Goal: Information Seeking & Learning: Learn about a topic

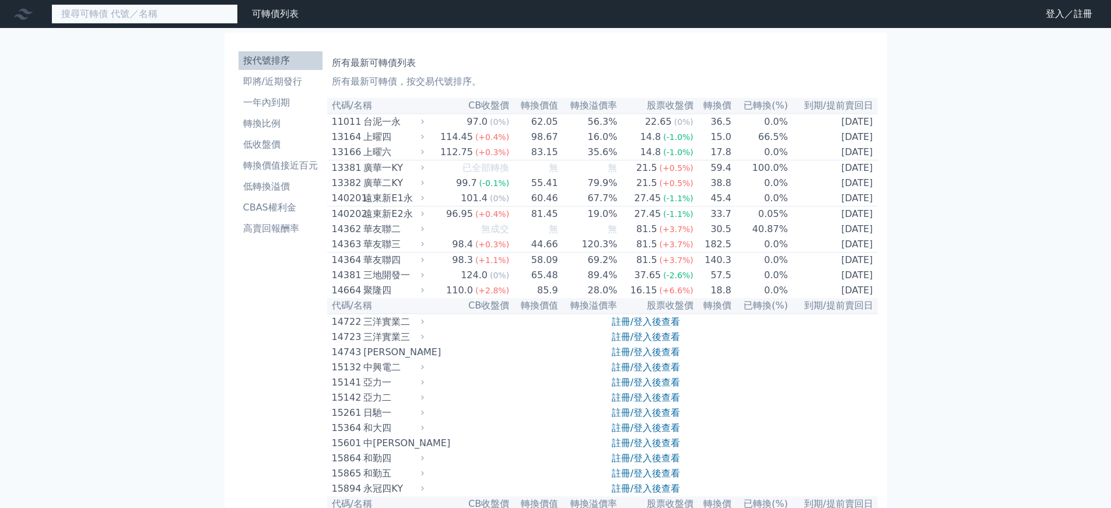
click at [130, 12] on input at bounding box center [144, 14] width 187 height 20
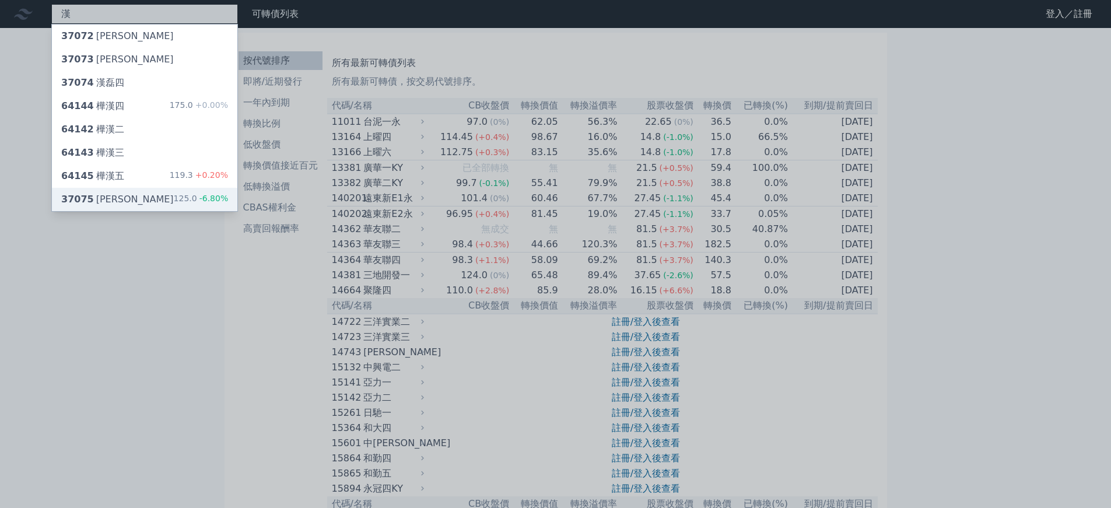
type input "漢"
click at [188, 195] on div "125.0 -6.80%" at bounding box center [201, 200] width 55 height 14
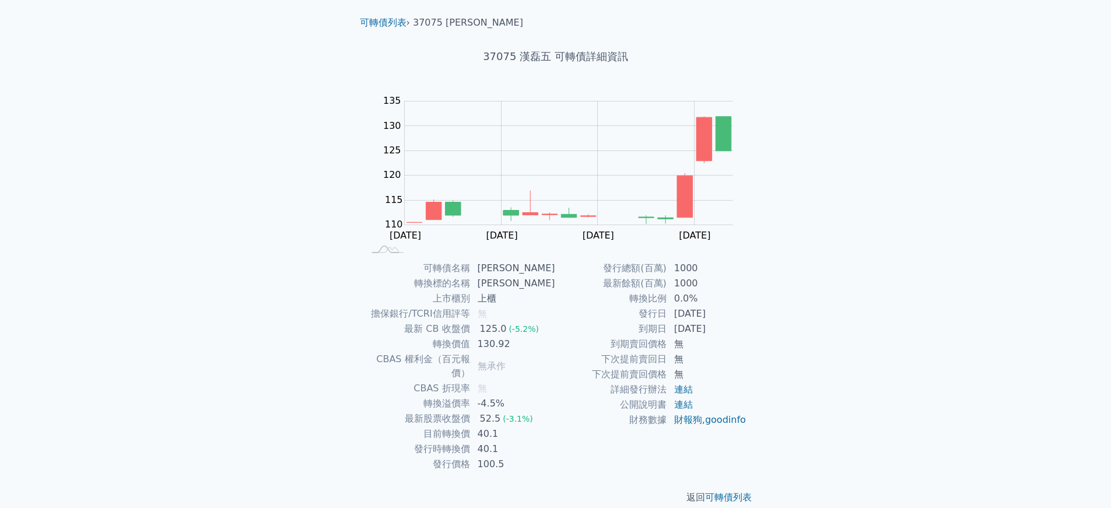
scroll to position [32, 0]
drag, startPoint x: 504, startPoint y: 421, endPoint x: 459, endPoint y: 415, distance: 45.4
click at [459, 425] on tr "目前轉換價 40.1" at bounding box center [460, 432] width 191 height 15
click at [539, 425] on td "40.1" at bounding box center [513, 432] width 85 height 15
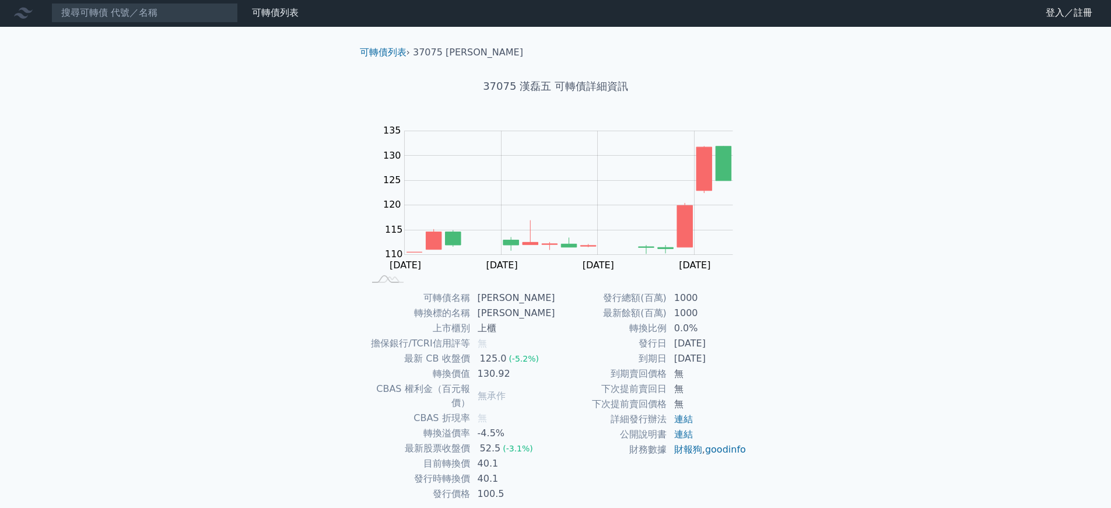
scroll to position [0, 0]
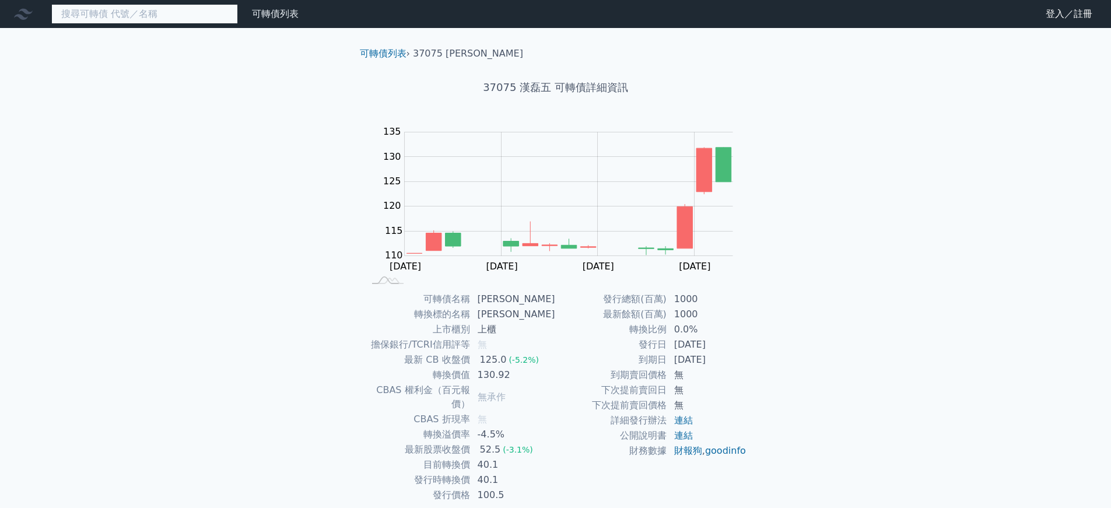
click at [166, 18] on input at bounding box center [144, 14] width 187 height 20
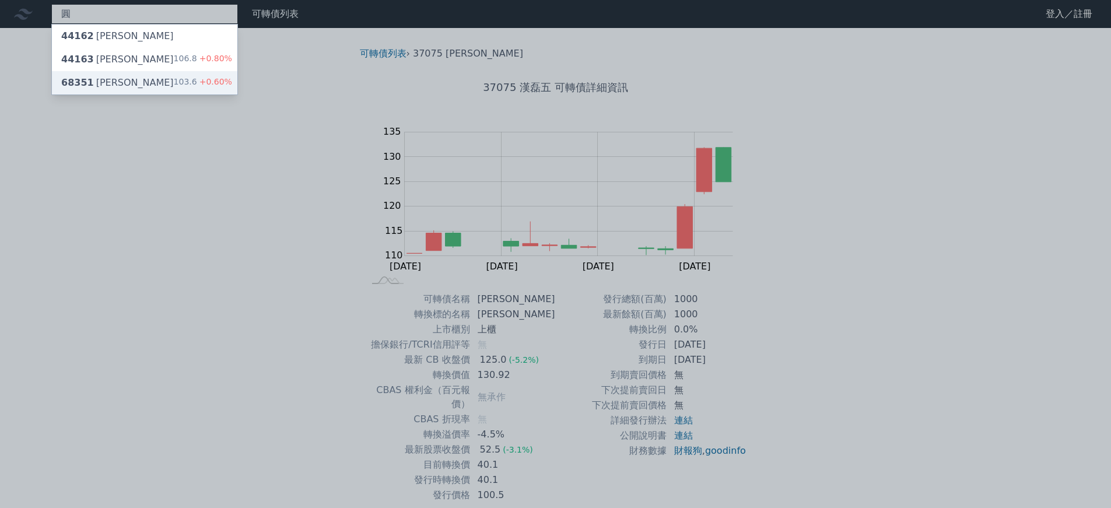
type input "圓"
click at [190, 88] on div "103.6 +0.60%" at bounding box center [203, 83] width 58 height 14
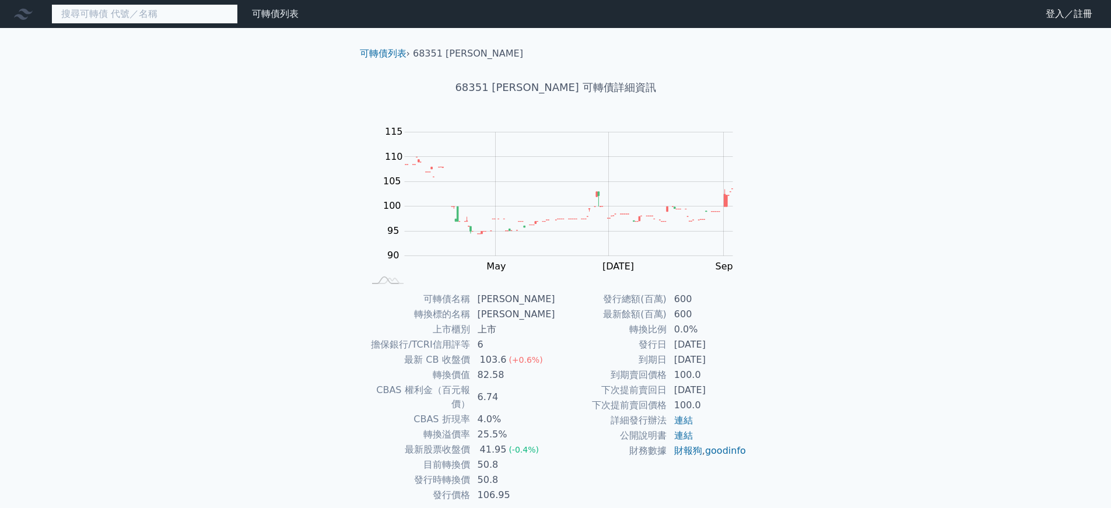
click at [154, 19] on input at bounding box center [144, 14] width 187 height 20
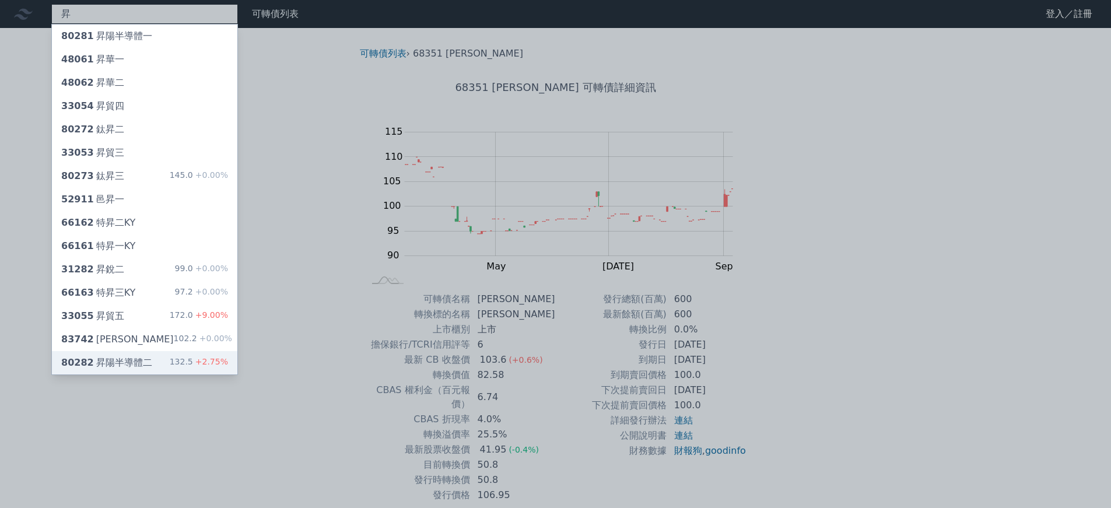
type input "昇"
click at [194, 365] on div "132.5 +2.75%" at bounding box center [199, 363] width 58 height 14
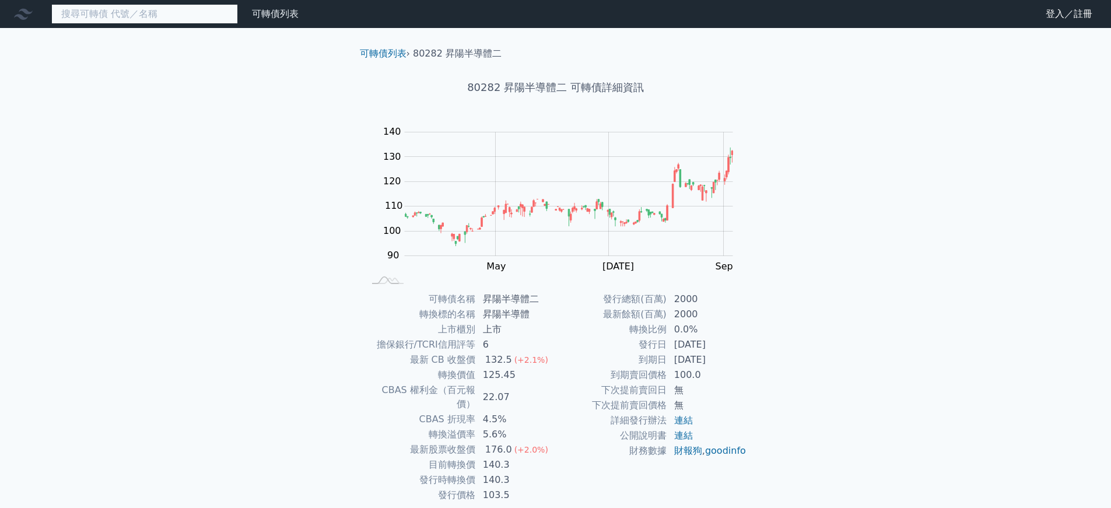
click at [128, 15] on input at bounding box center [144, 14] width 187 height 20
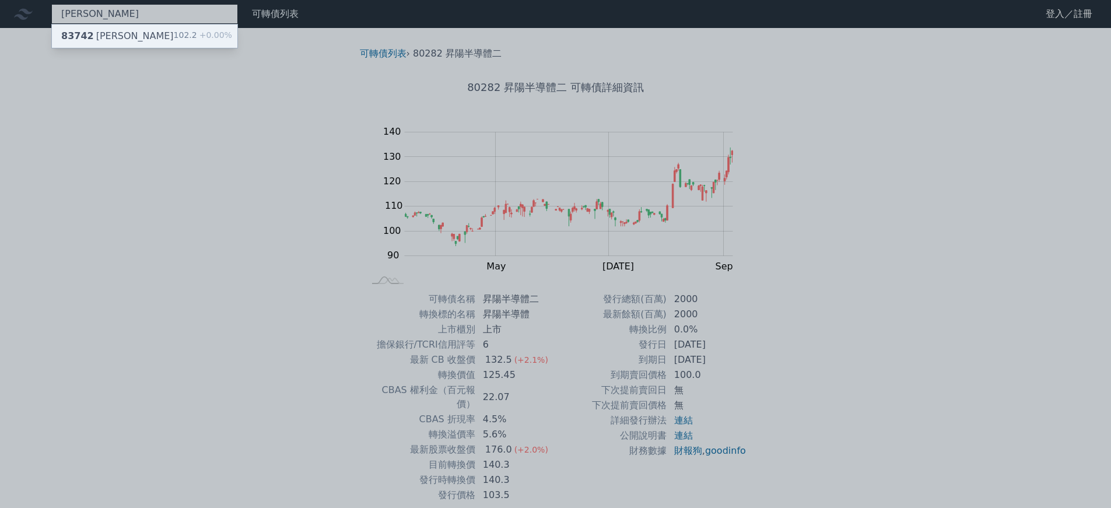
type input "羅"
click at [158, 28] on div "83742 羅昇二 102.2 +0.00%" at bounding box center [145, 36] width 186 height 23
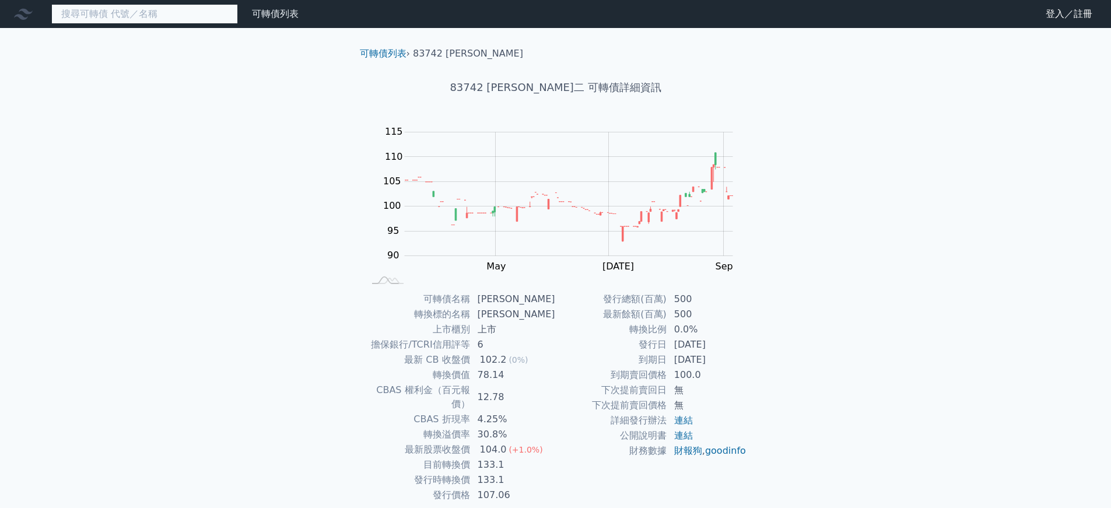
click at [141, 15] on input at bounding box center [144, 14] width 187 height 20
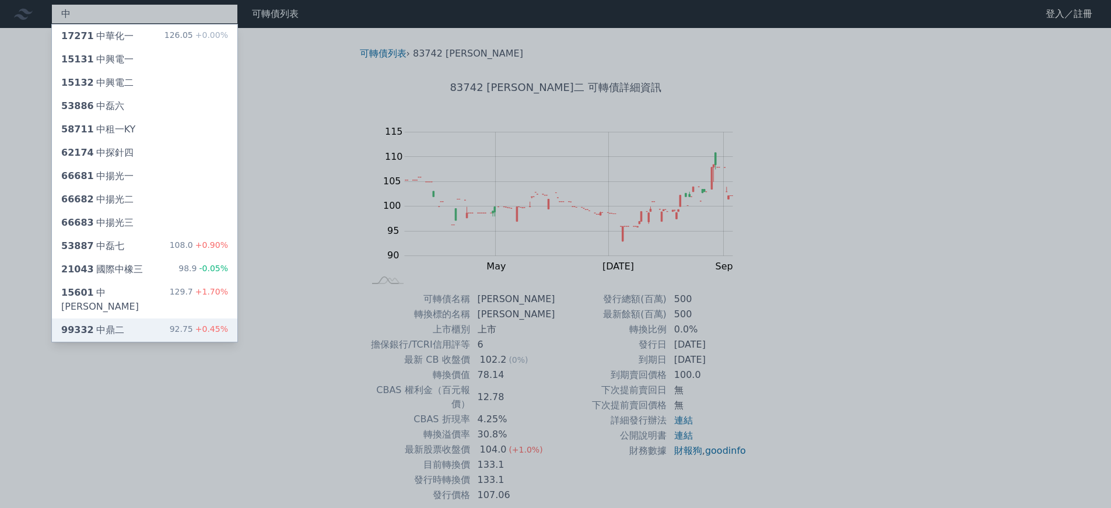
type input "中"
click at [184, 323] on div "92.75 +0.45%" at bounding box center [199, 330] width 58 height 14
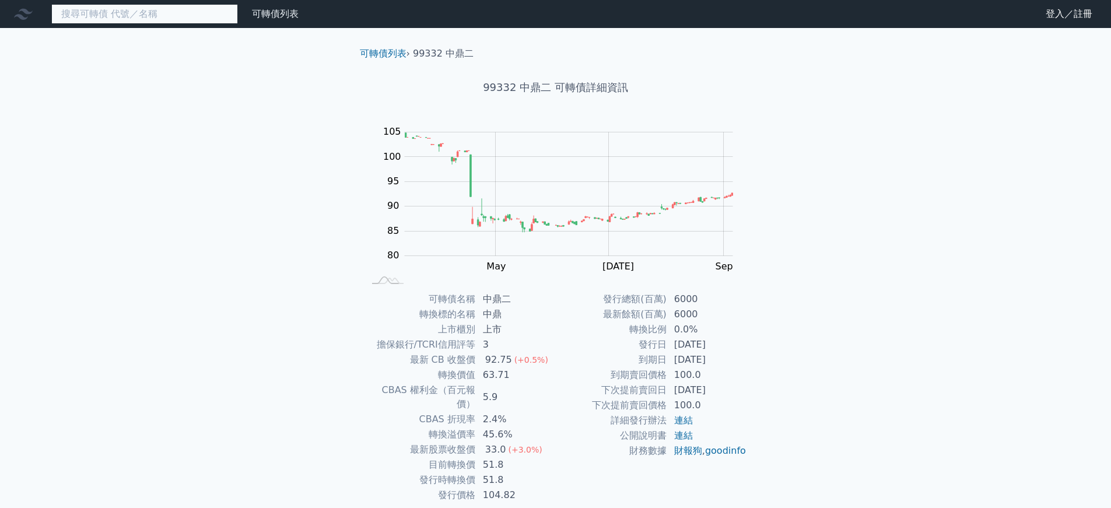
click at [140, 20] on input at bounding box center [144, 14] width 187 height 20
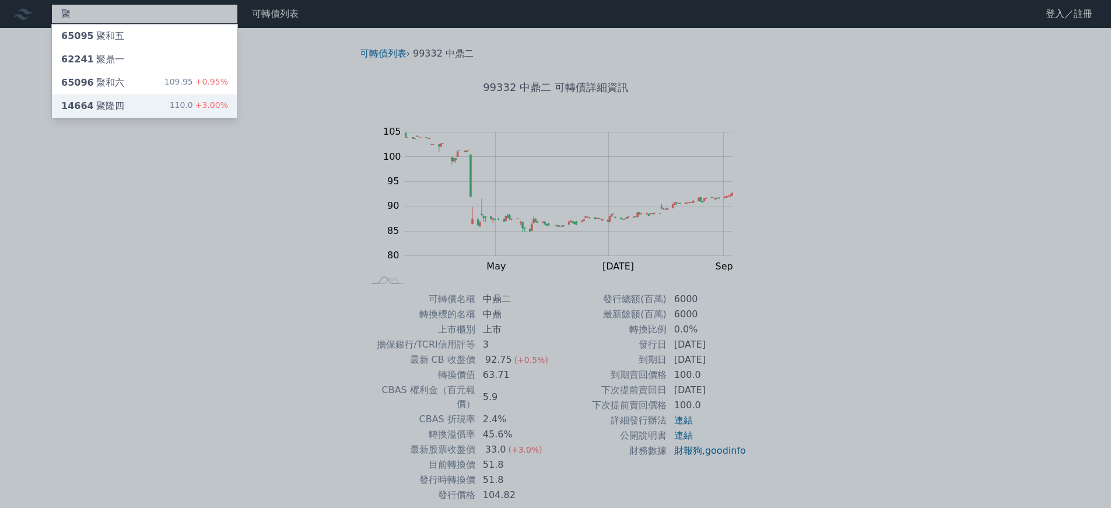
type input "聚"
click at [156, 103] on div "14664 聚隆四 110.0 +3.00%" at bounding box center [145, 106] width 186 height 23
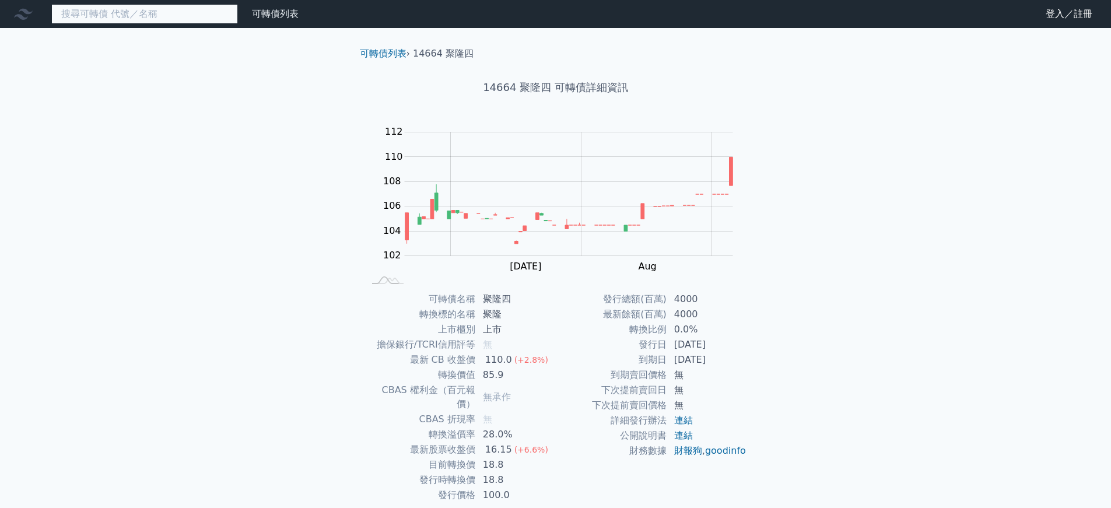
click at [126, 20] on input at bounding box center [144, 14] width 187 height 20
click at [139, 12] on input at bounding box center [144, 14] width 187 height 20
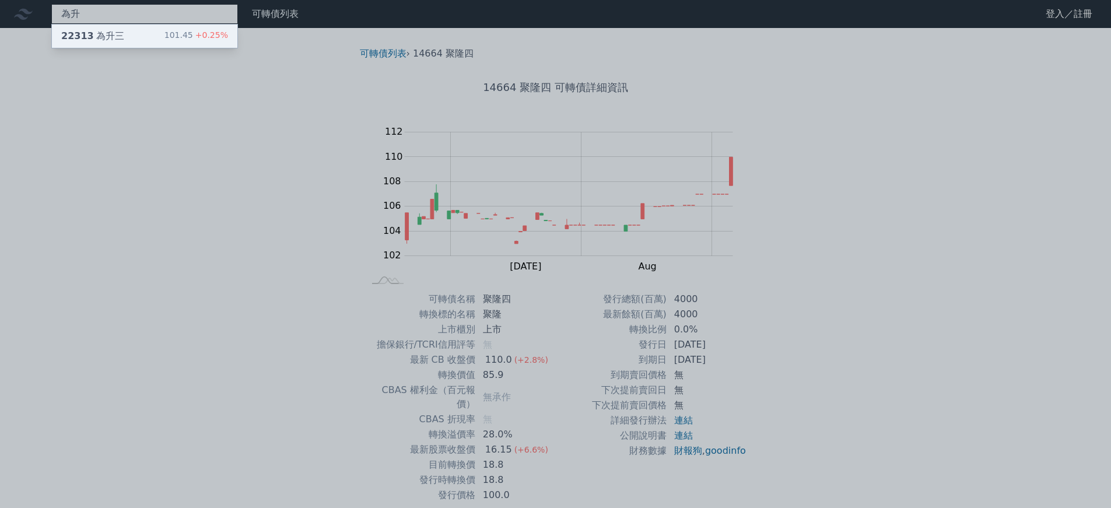
type input "為升"
click at [143, 30] on div "22313 為升三 101.45 +0.25%" at bounding box center [145, 36] width 186 height 23
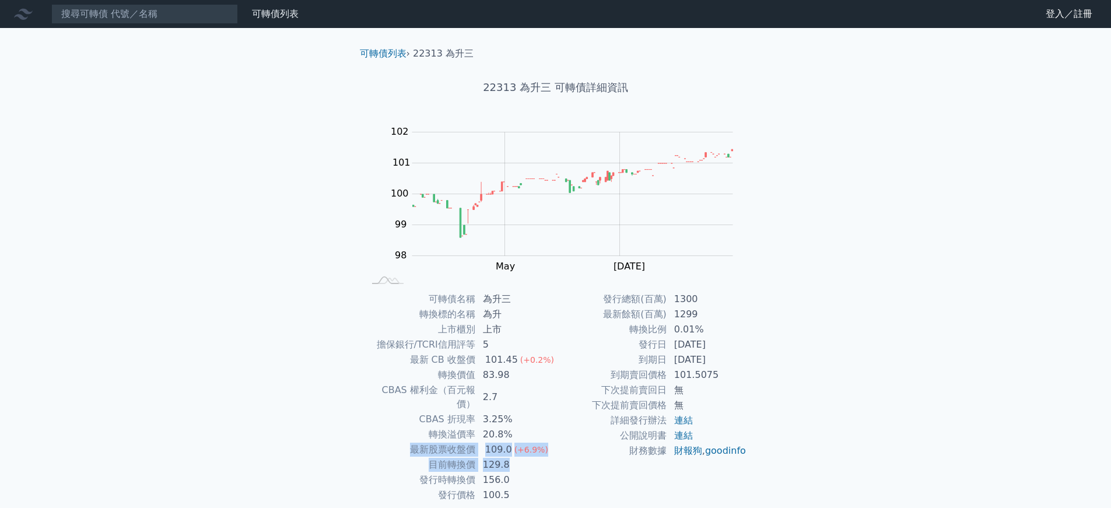
drag, startPoint x: 510, startPoint y: 450, endPoint x: 413, endPoint y: 441, distance: 97.2
click at [413, 441] on tbody "可轉債名稱 為升三 轉換標的名稱 為升 上市櫃別 上市 擔保銀行/TCRI信用評等 5 最新 CB 收盤價 101.45 (+0.2%) 轉換價值 83.98…" at bounding box center [460, 397] width 191 height 211
click at [295, 426] on div "可轉債列表 財務數據 可轉債列表 財務數據 登入／註冊 登入／註冊 可轉債列表 › 22313 為升三 22313 為升三 可轉債詳細資訊 Zoom Out …" at bounding box center [555, 277] width 1111 height 554
click at [287, 13] on link "可轉債列表" at bounding box center [275, 13] width 47 height 11
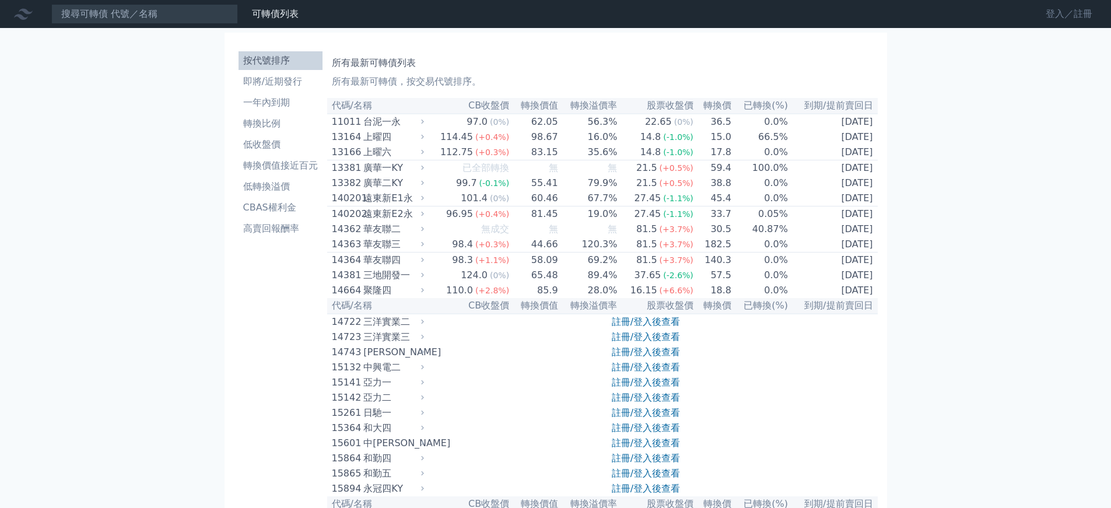
click at [1051, 13] on link "登入／註冊" at bounding box center [1069, 14] width 65 height 19
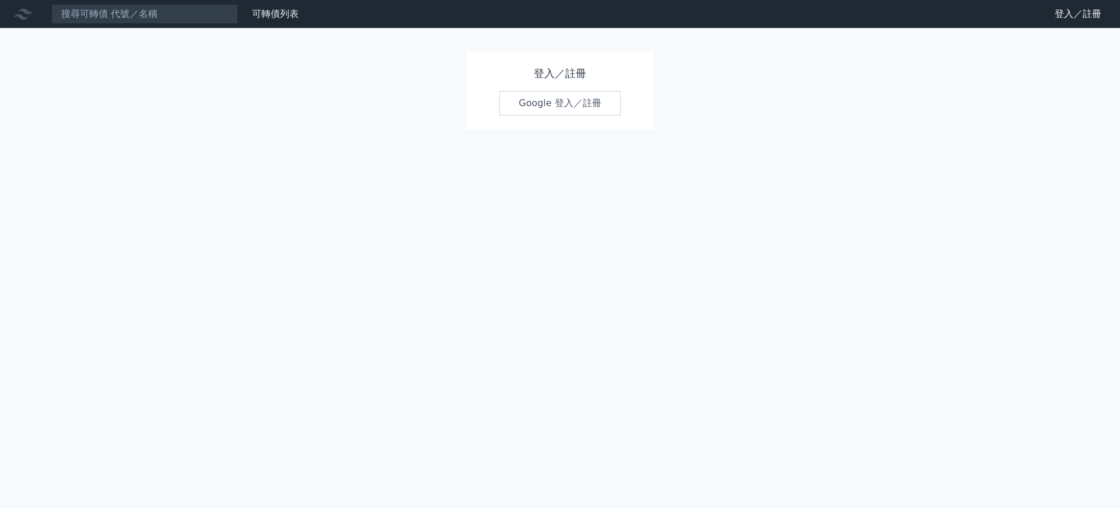
click at [567, 111] on link "Google 登入／註冊" at bounding box center [559, 103] width 121 height 25
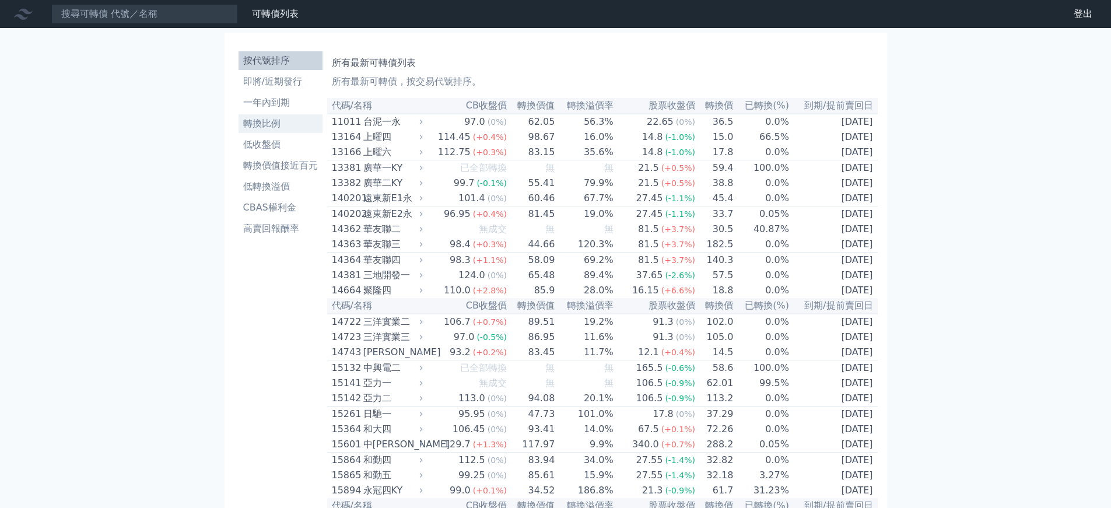
click at [267, 121] on li "轉換比例" at bounding box center [281, 124] width 84 height 14
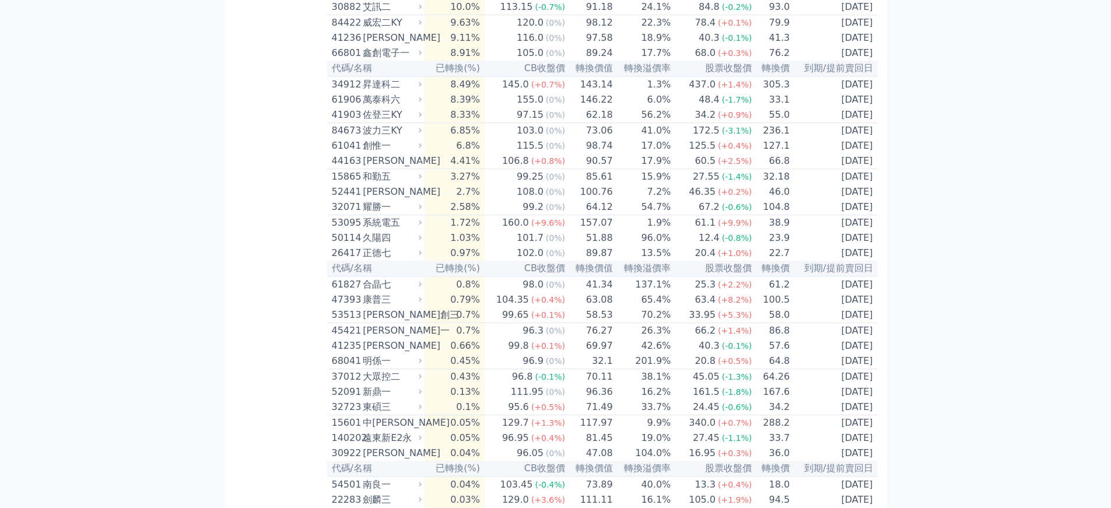
scroll to position [2436, 0]
click at [778, 48] on td "41.3" at bounding box center [772, 40] width 38 height 15
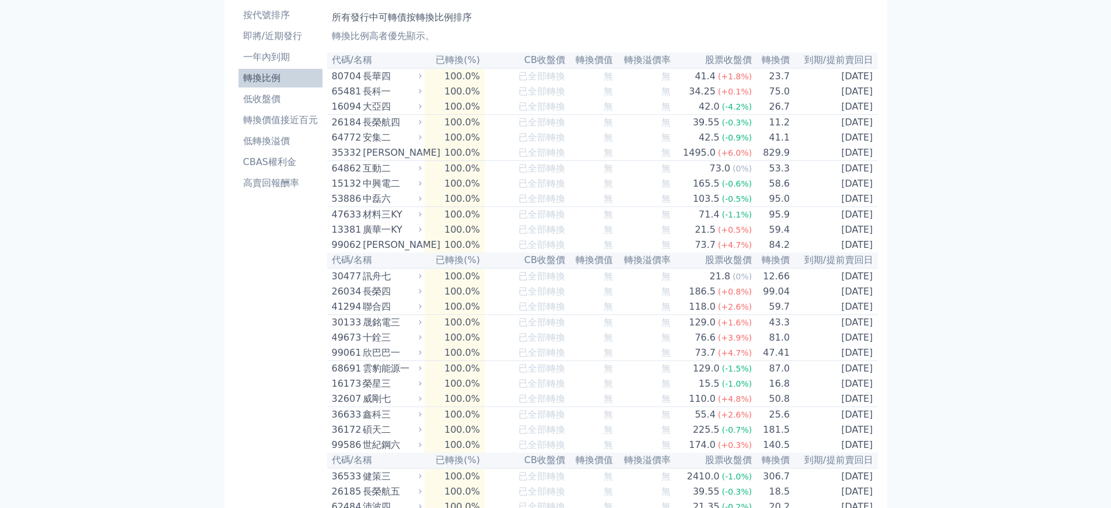
scroll to position [0, 0]
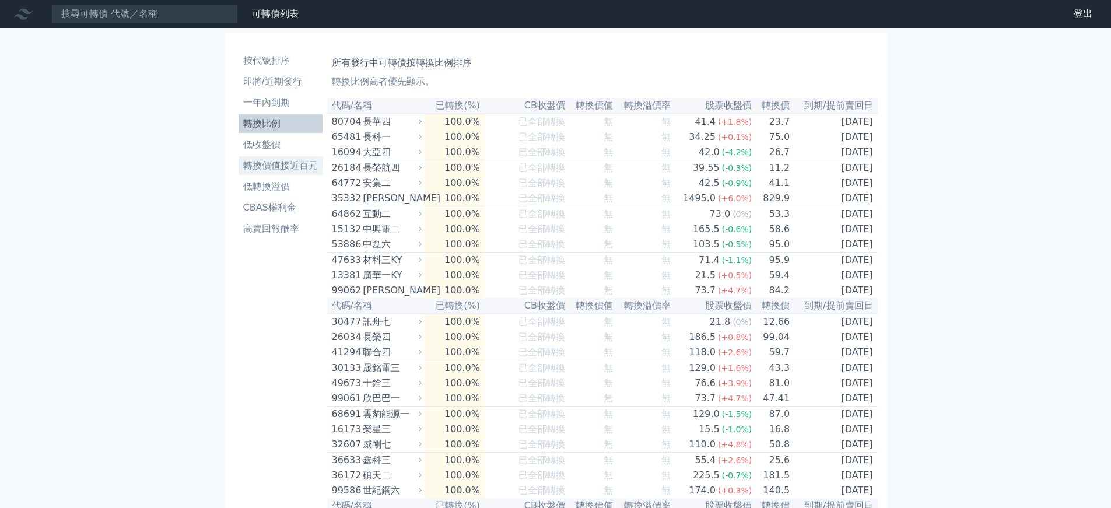
click at [272, 159] on li "轉換價值接近百元" at bounding box center [281, 166] width 84 height 14
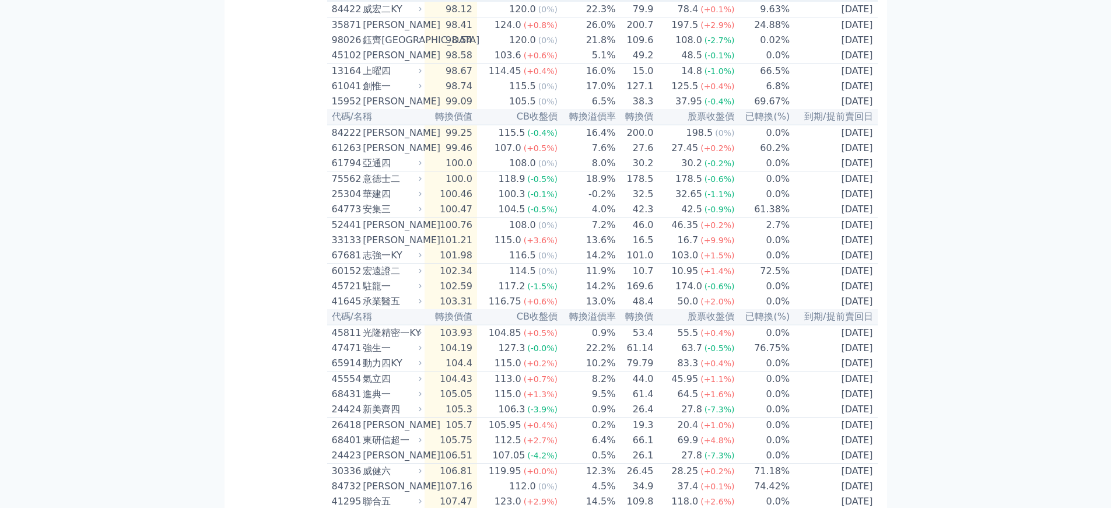
scroll to position [1673, 0]
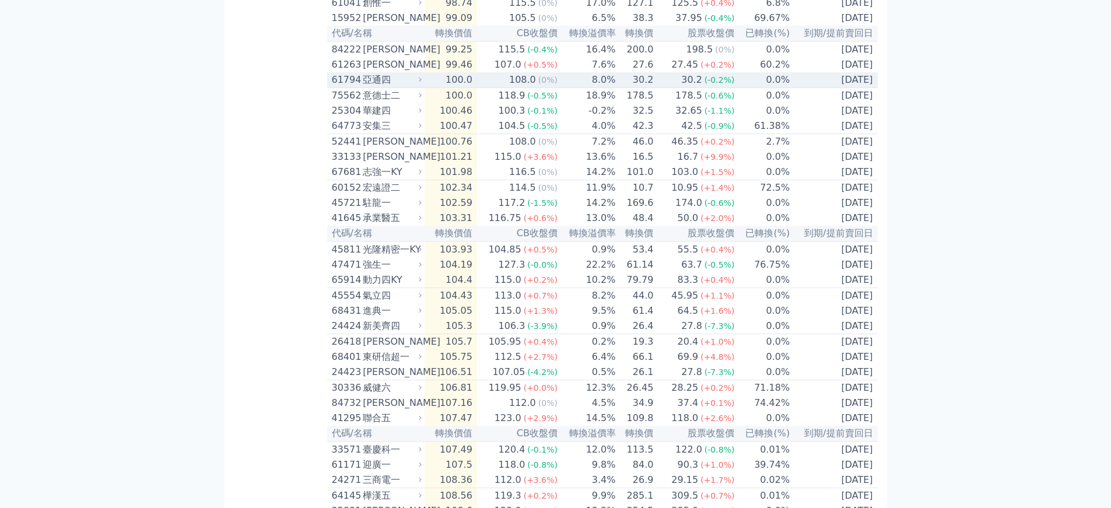
click at [536, 87] on div "108.0" at bounding box center [523, 80] width 32 height 14
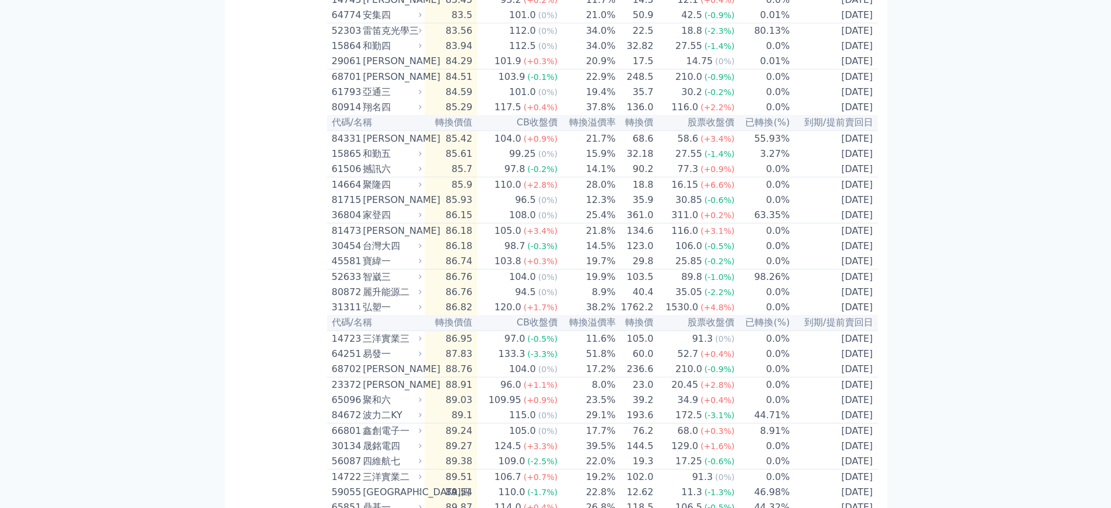
scroll to position [0, 0]
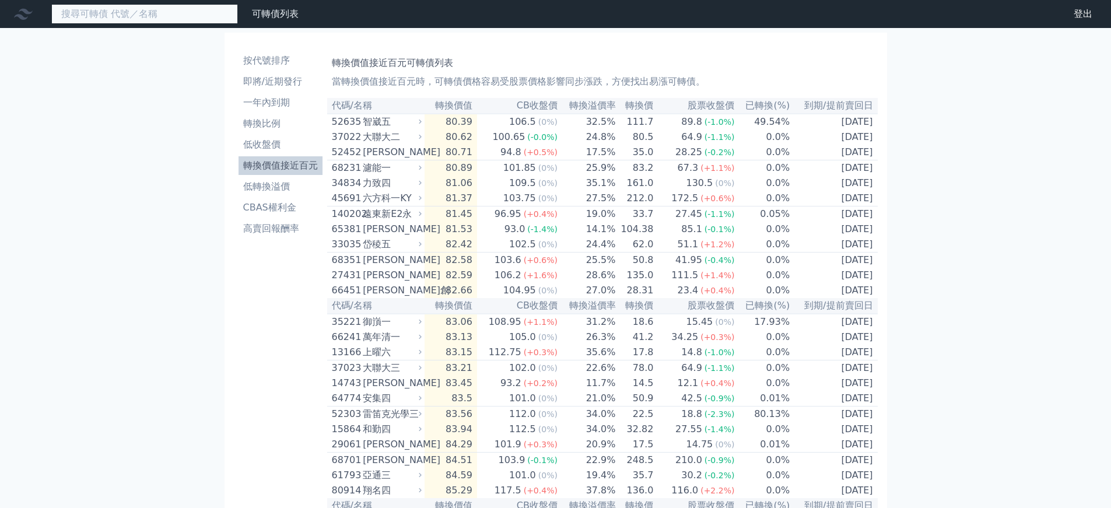
click at [84, 11] on input at bounding box center [144, 14] width 187 height 20
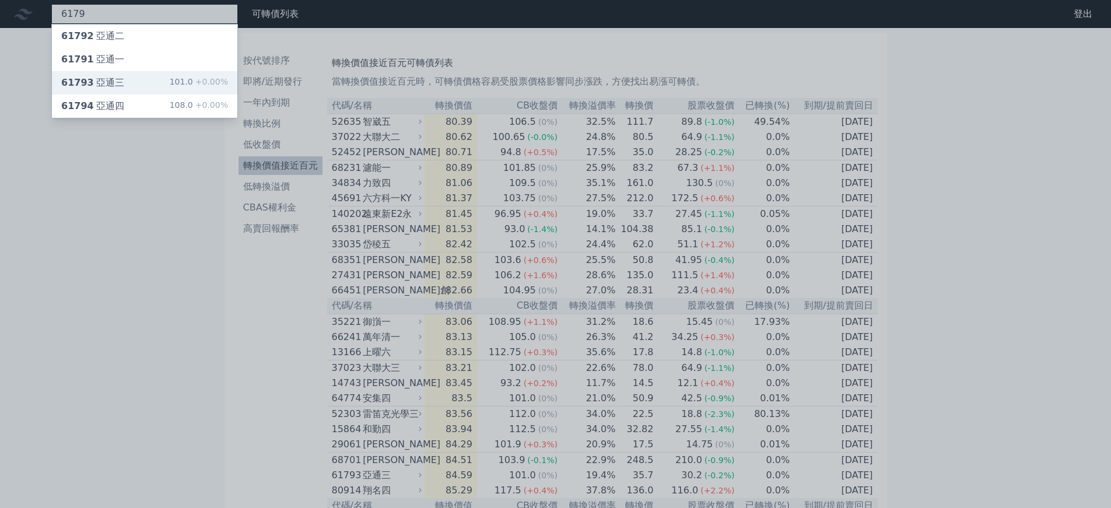
type input "6179"
click at [149, 87] on div "61793 亞通三 101.0 +0.00%" at bounding box center [145, 82] width 186 height 23
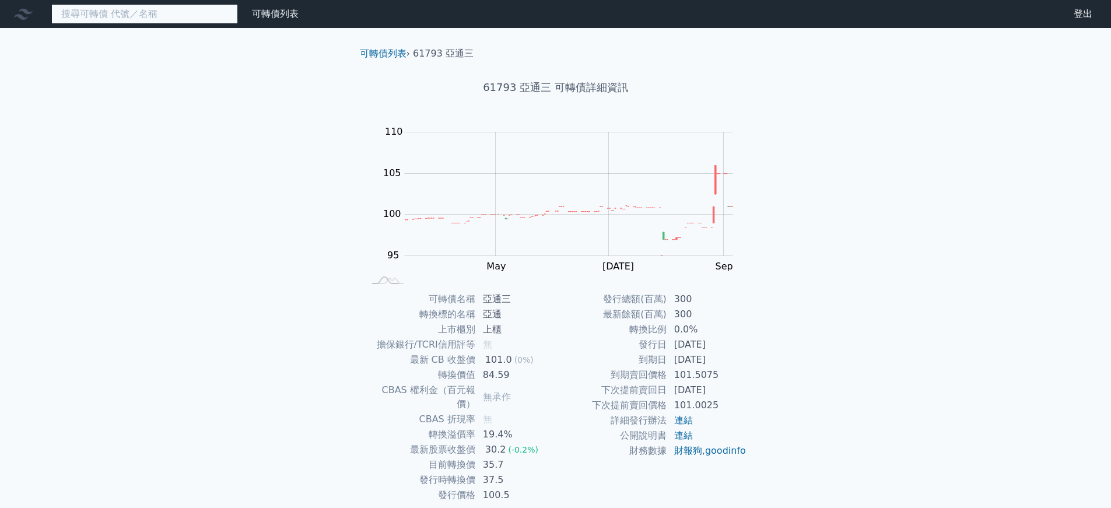
click at [82, 16] on input at bounding box center [144, 14] width 187 height 20
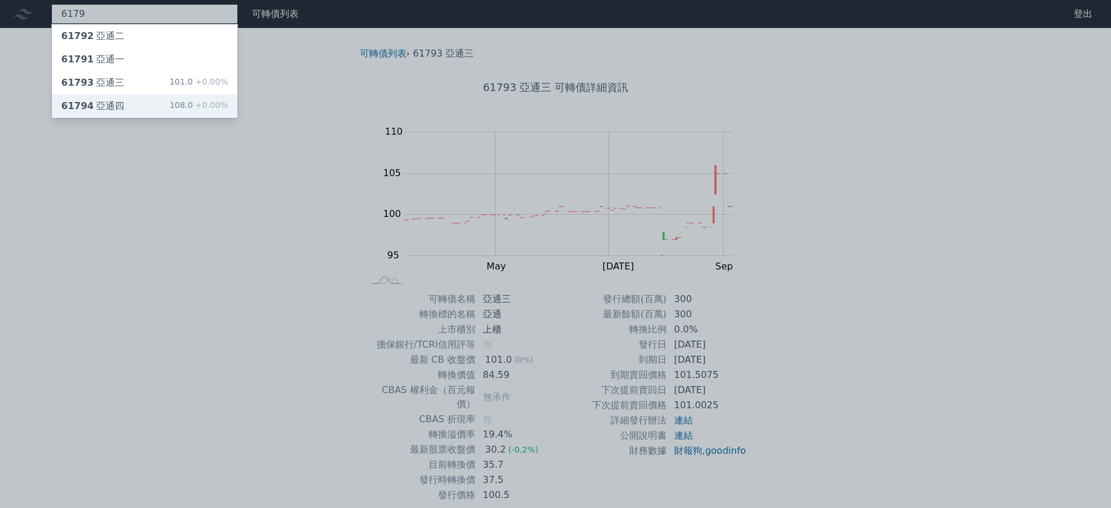
type input "6179"
click at [123, 114] on div "61794 亞通四 108.0 +0.00%" at bounding box center [145, 106] width 186 height 23
